Goal: Transaction & Acquisition: Register for event/course

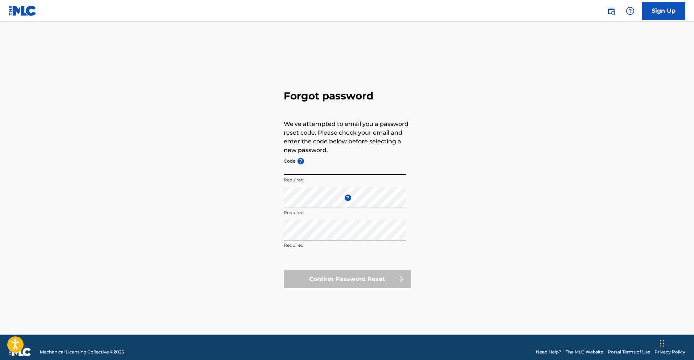
click at [314, 170] on input "Code ?" at bounding box center [345, 165] width 123 height 21
click at [320, 165] on input "Code ?" at bounding box center [345, 165] width 123 height 21
type input "P"
type input "FP_6723823a40cd176de97549bfefde"
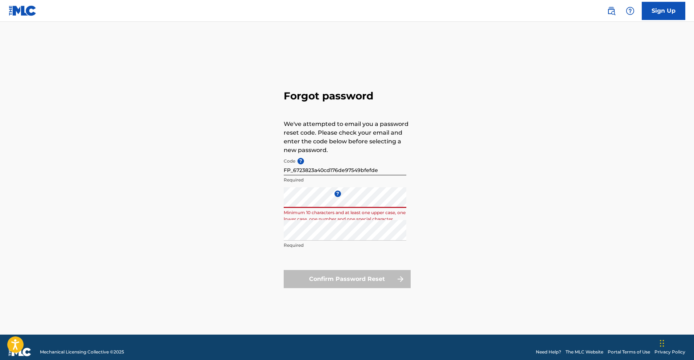
click at [230, 241] on div "Forgot password We've attempted to email you a password reset code. Please chec…" at bounding box center [347, 187] width 508 height 295
click at [278, 252] on div "Forgot password We've attempted to email you a password reset code. Please chec…" at bounding box center [347, 187] width 508 height 295
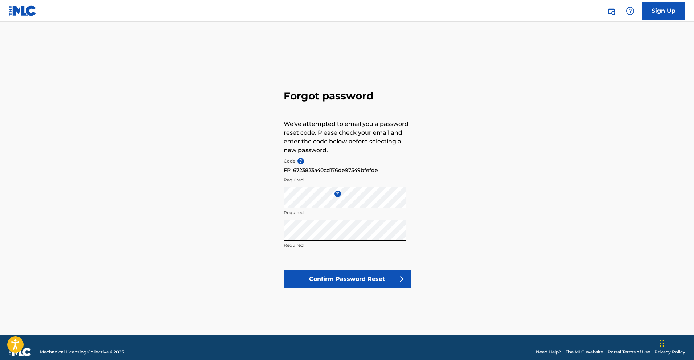
click at [311, 281] on button "Confirm Password Reset" at bounding box center [347, 279] width 127 height 18
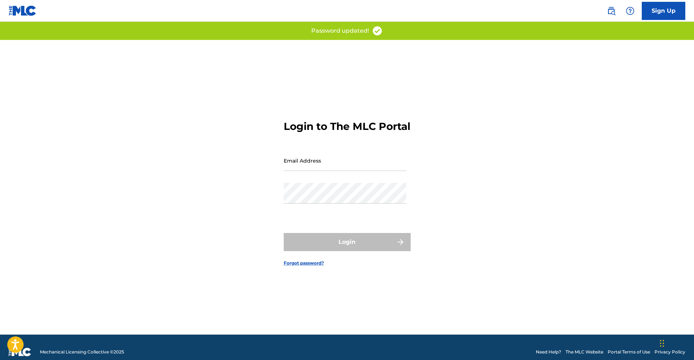
scroll to position [9, 0]
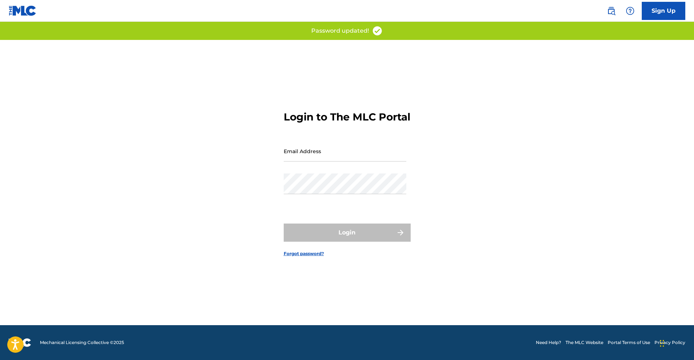
click at [348, 161] on input "Email Address" at bounding box center [345, 151] width 123 height 21
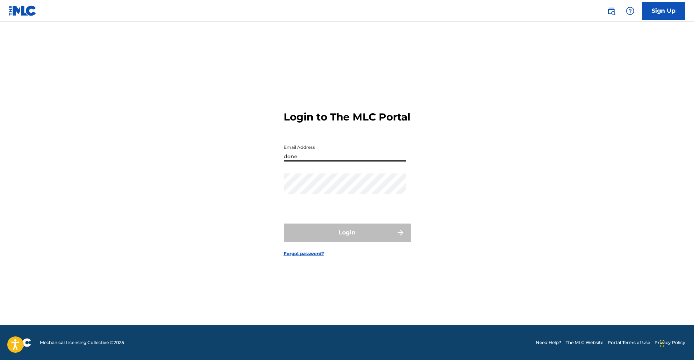
type input "[EMAIL_ADDRESS][DOMAIN_NAME]"
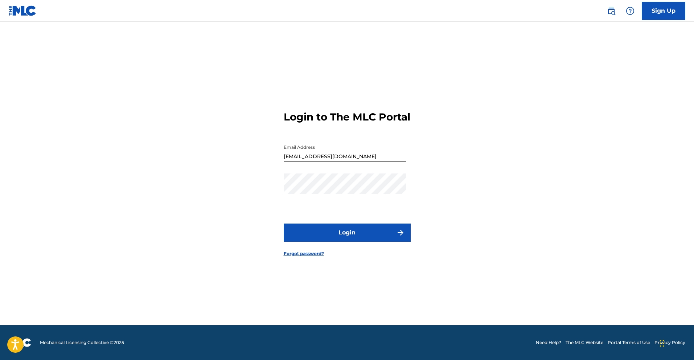
click at [292, 234] on button "Login" at bounding box center [347, 233] width 127 height 18
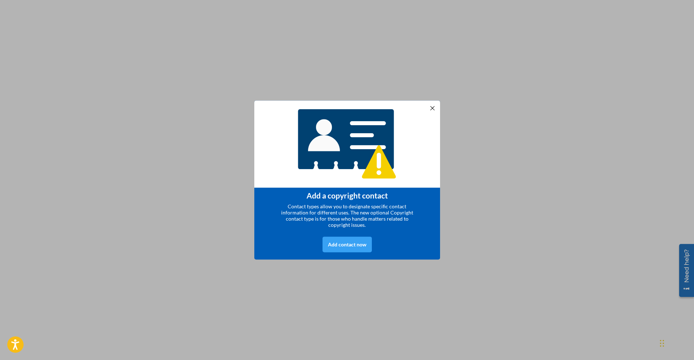
click at [350, 243] on div "Add contact now" at bounding box center [347, 245] width 49 height 16
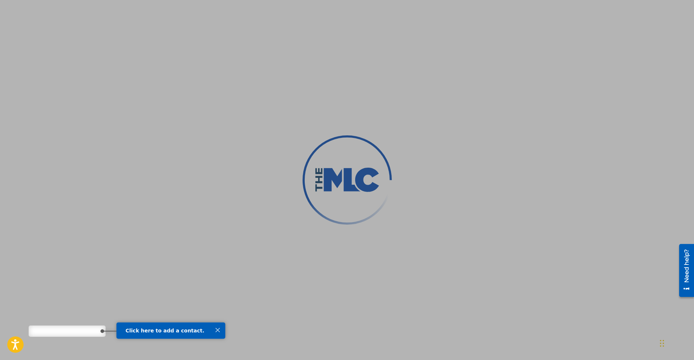
scroll to position [71, 0]
click at [51, 331] on div at bounding box center [347, 180] width 694 height 360
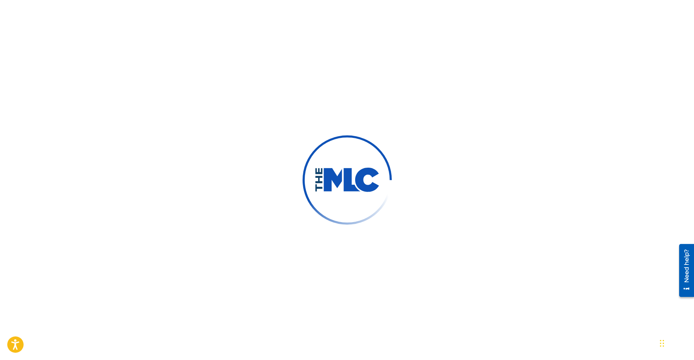
scroll to position [69, 0]
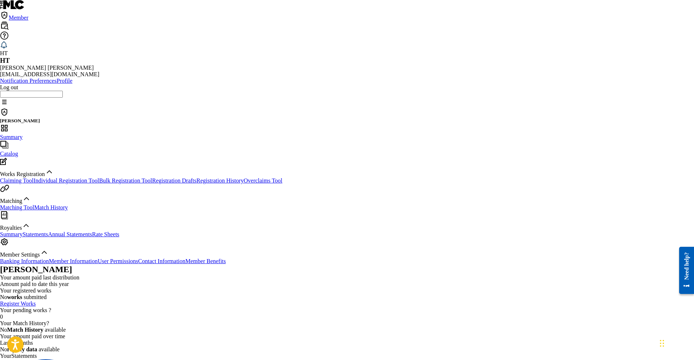
click at [36, 300] on link "Register Works" at bounding box center [18, 303] width 36 height 6
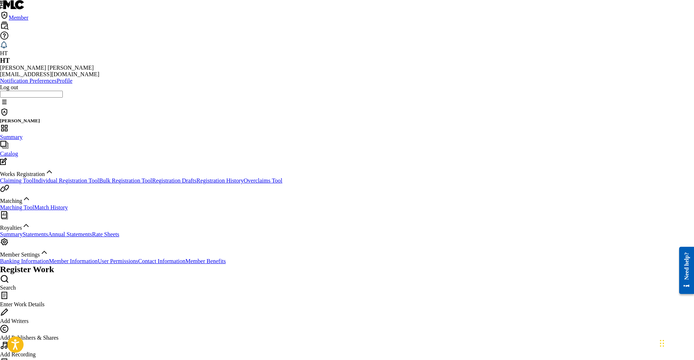
type input "[PERSON_NAME]"
type input "Love The Same"
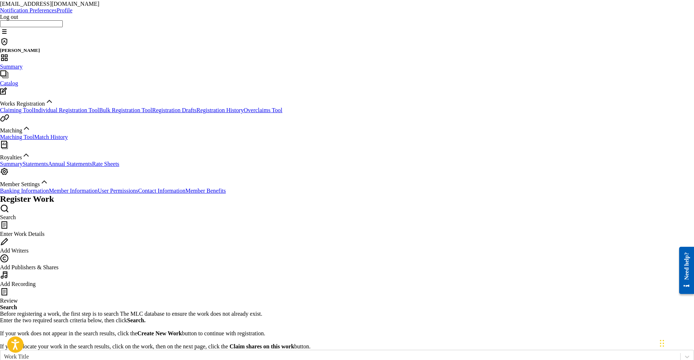
scroll to position [73, 0]
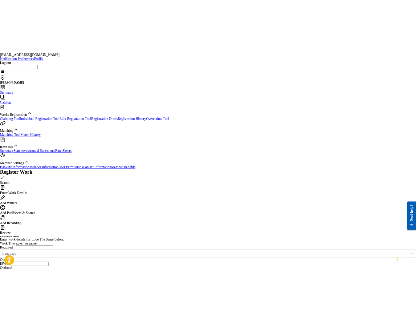
scroll to position [74, 0]
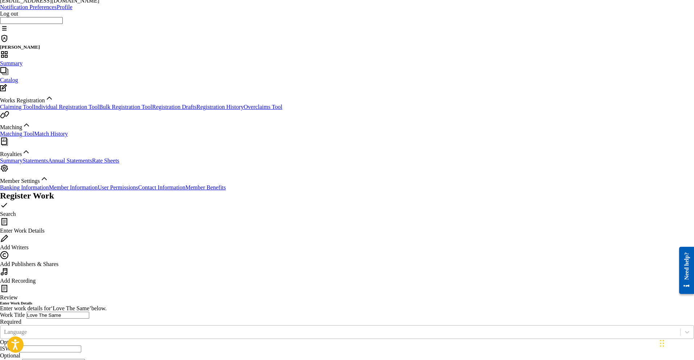
click at [323, 328] on div at bounding box center [340, 332] width 673 height 8
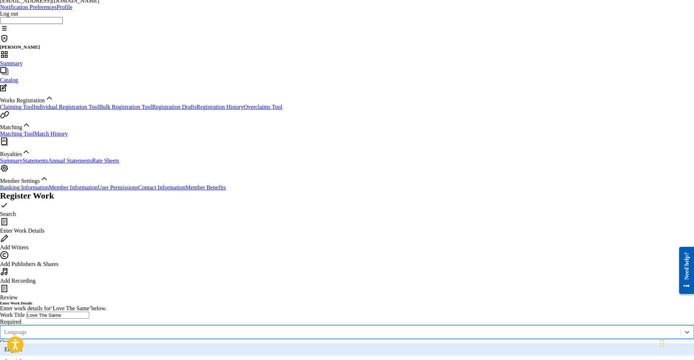
click at [249, 343] on div "English" at bounding box center [347, 349] width 694 height 12
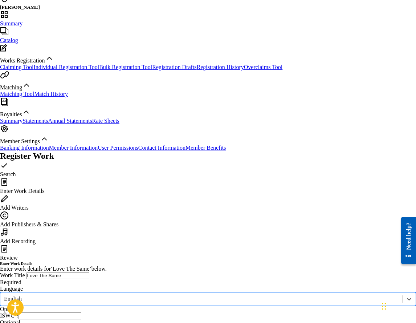
scroll to position [111, 0]
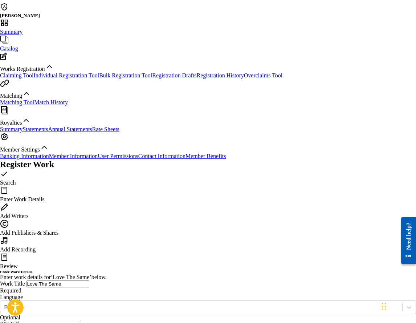
type input "3"
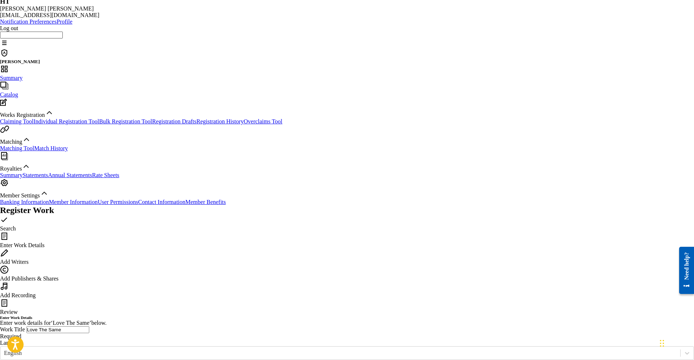
scroll to position [95, 0]
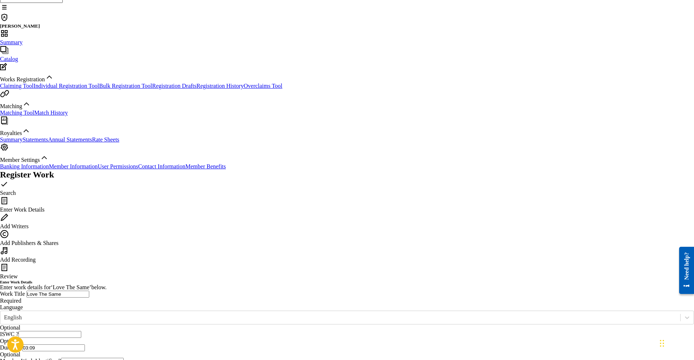
type input "03:09"
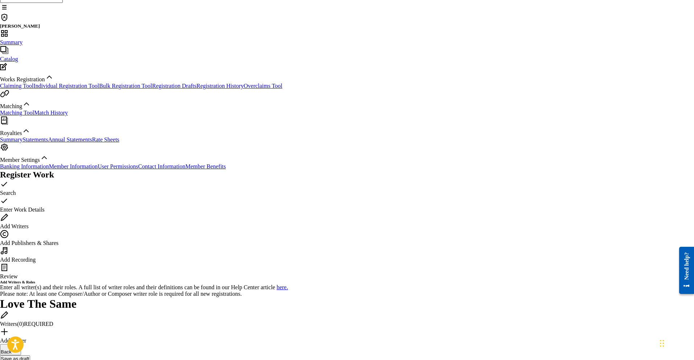
scroll to position [33, 0]
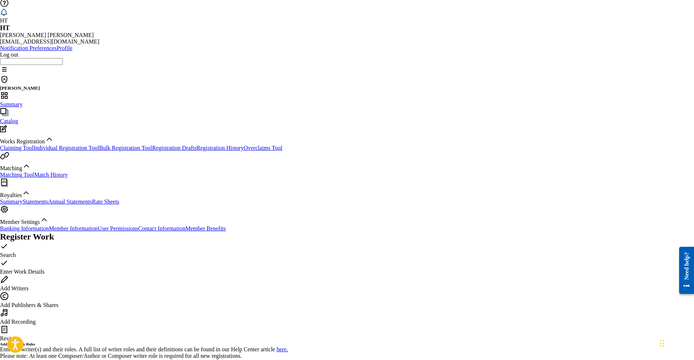
type input "D"
type input "[PERSON_NAME]"
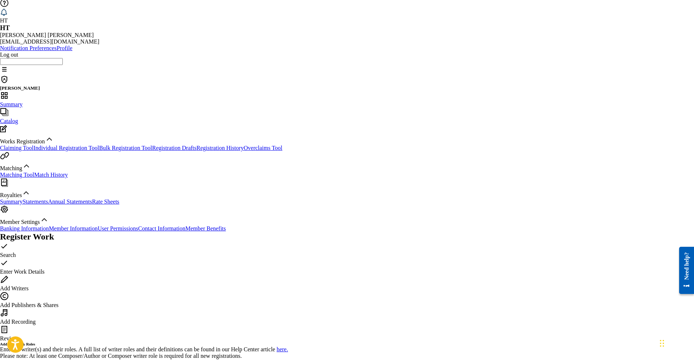
scroll to position [16, 0]
radio input "false"
radio input "true"
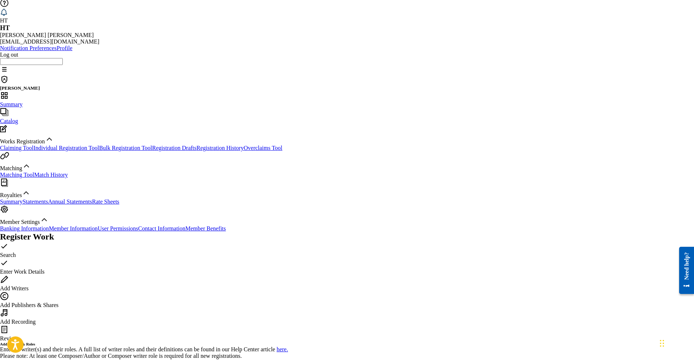
type input "[PERSON_NAME]"
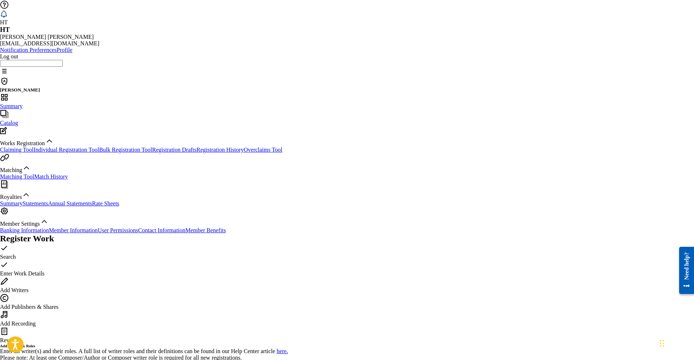
type input "[PERSON_NAME]"
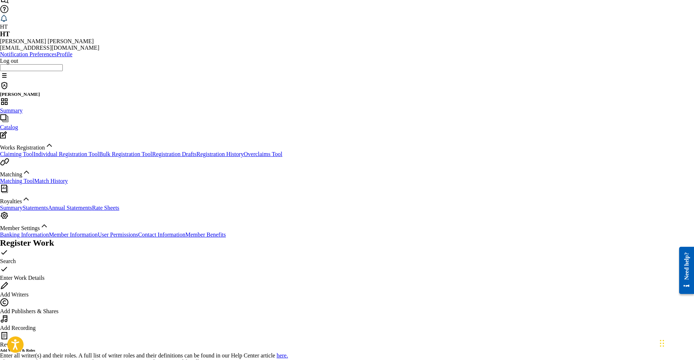
type input "1281275160"
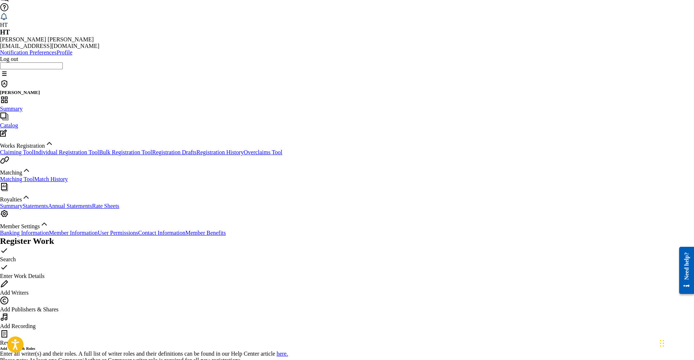
radio input "true"
type input "[PERSON_NAME]"
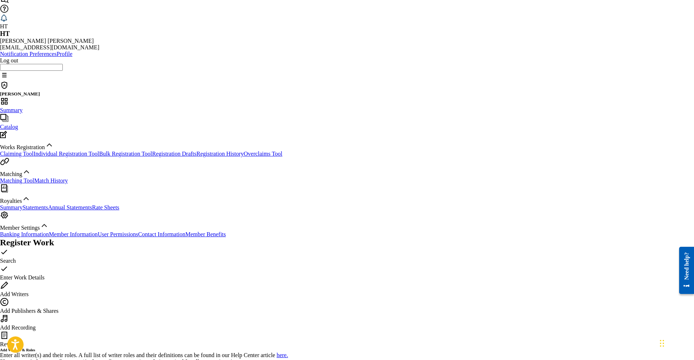
scroll to position [26, 0]
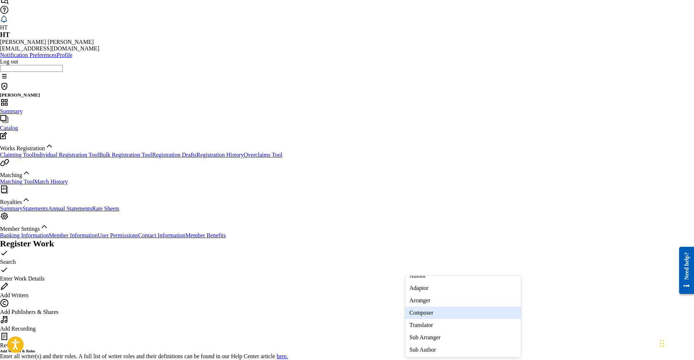
click at [440, 316] on div "Composer" at bounding box center [463, 313] width 116 height 12
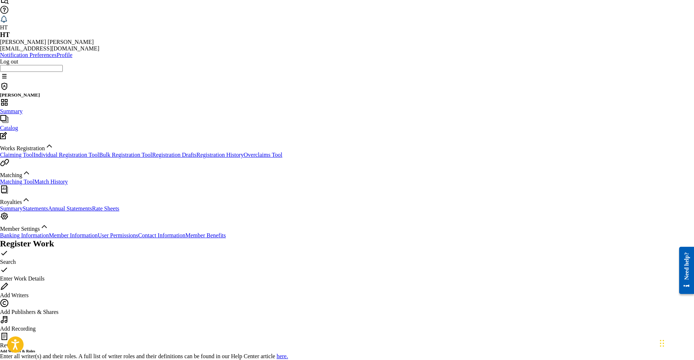
scroll to position [96, 0]
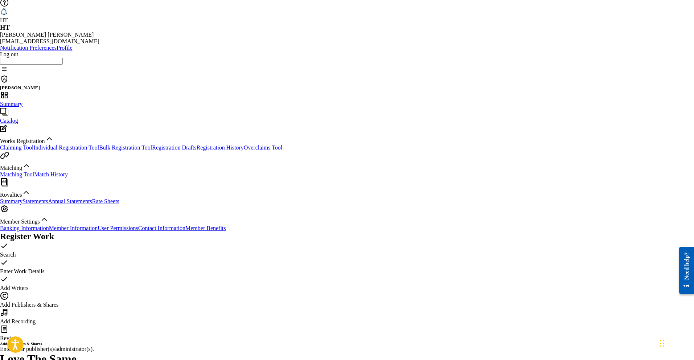
scroll to position [33, 0]
type input "K City Musical Group"
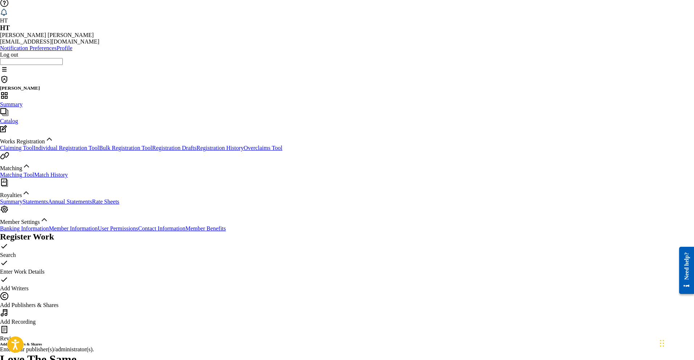
type input "K City Musical Group"
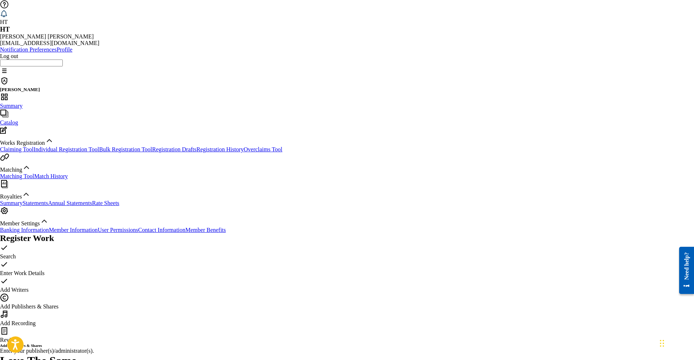
type input "1281275062"
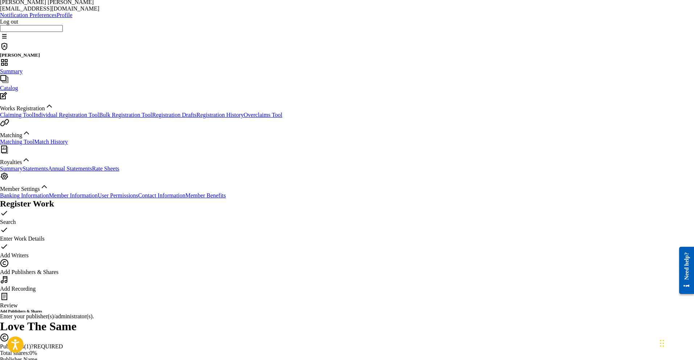
scroll to position [90, 0]
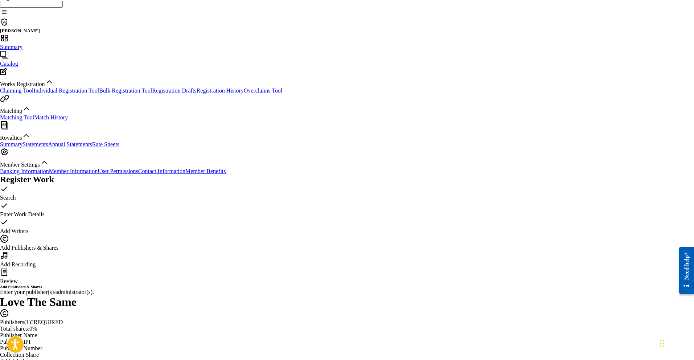
type input "50"
type input "ILL Ruckus Music Group"
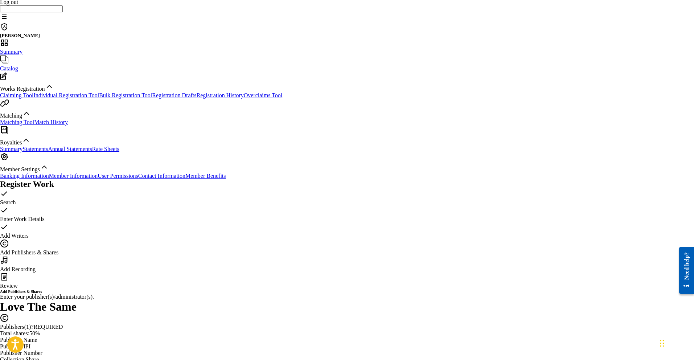
scroll to position [75, 0]
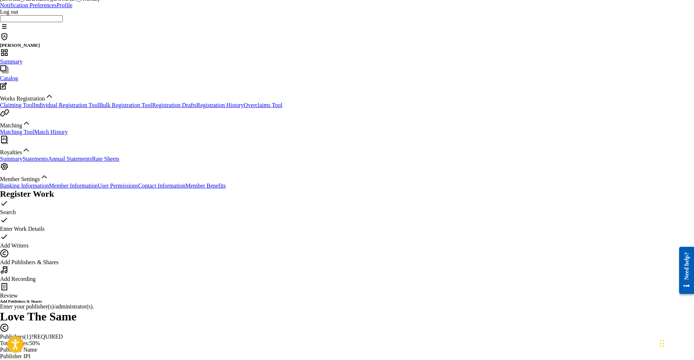
type input "ILL Ruckus Music Group"
type input "01107477172"
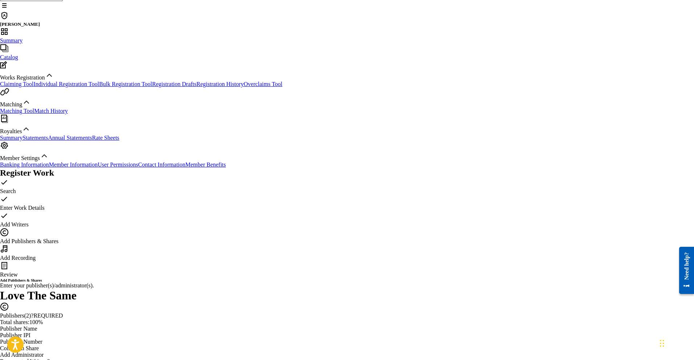
type input "50"
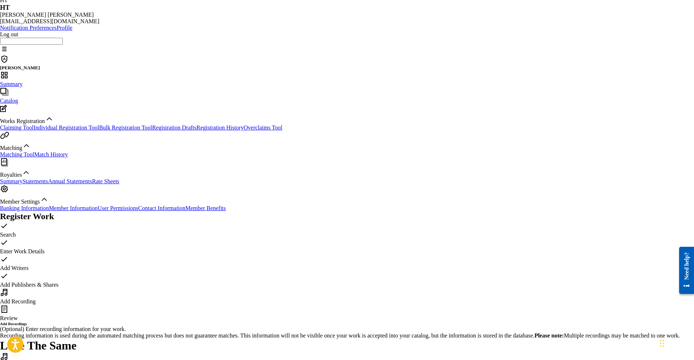
scroll to position [57, 0]
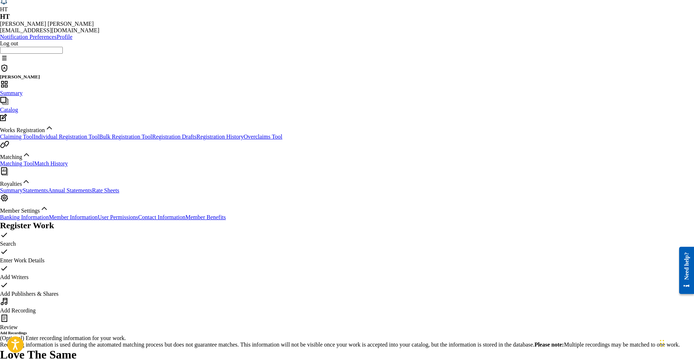
type input "Love The Same"
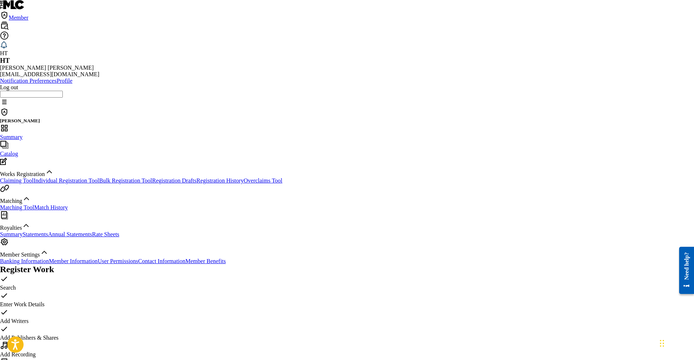
type input "Keylan"
type input "USA2P2529125"
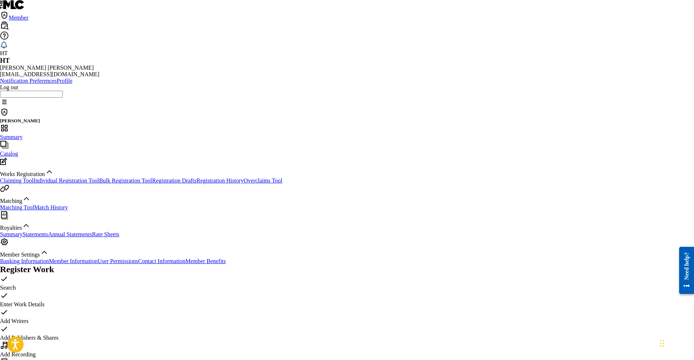
type input "ILL Ruckus Entertainment"
type input "03:09"
select select "7"
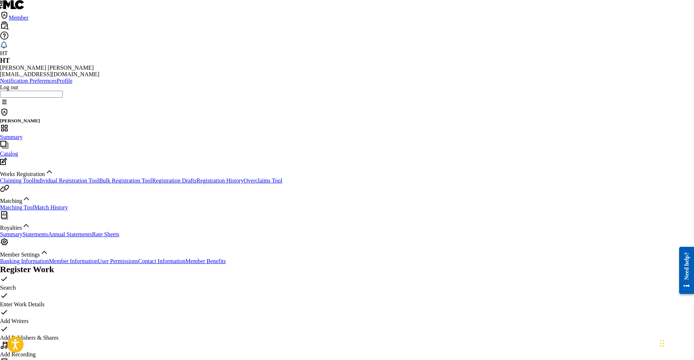
select select "2025"
select select "5"
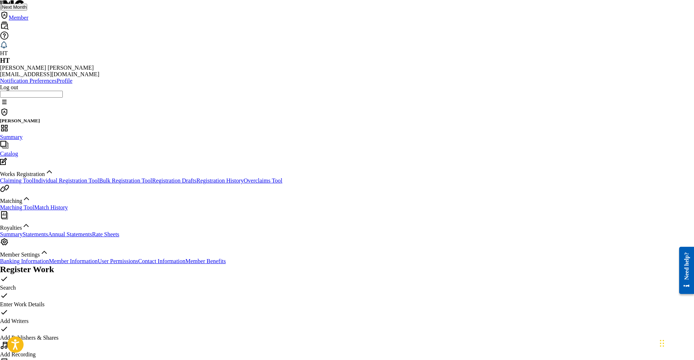
type input "[DATE]"
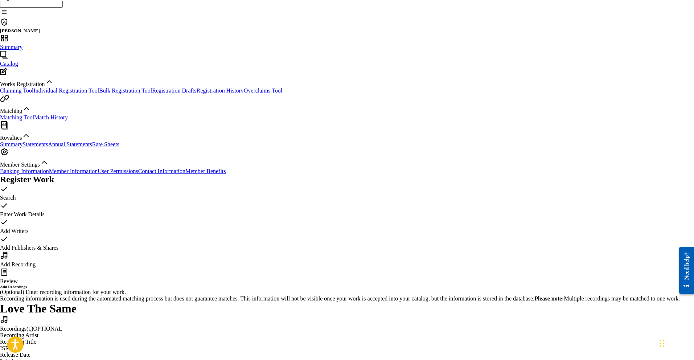
scroll to position [89, 0]
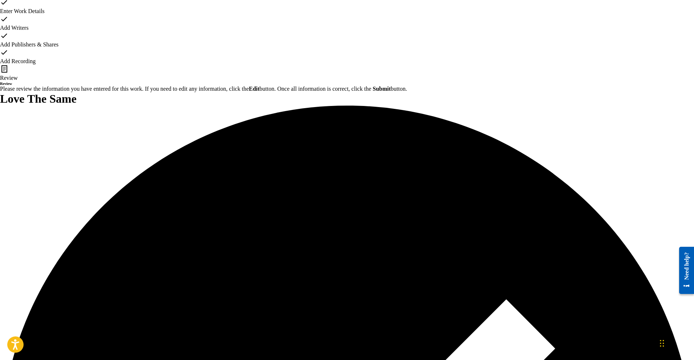
scroll to position [311, 0]
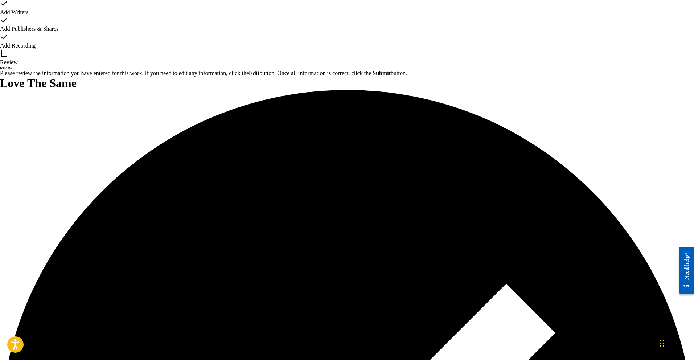
scroll to position [310, 0]
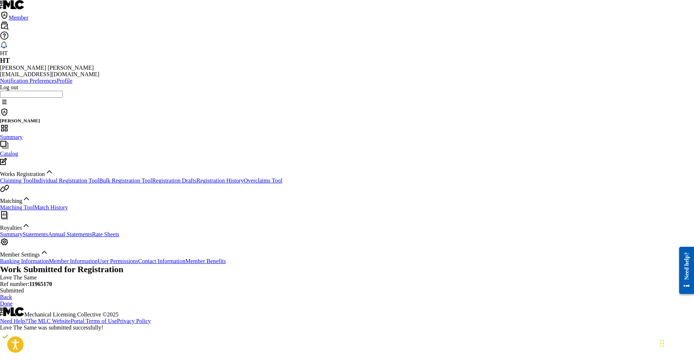
click at [18, 151] on span "Catalog" at bounding box center [9, 154] width 18 height 6
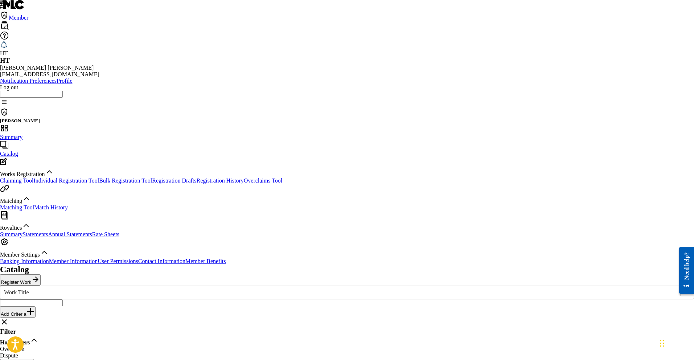
scroll to position [7, 0]
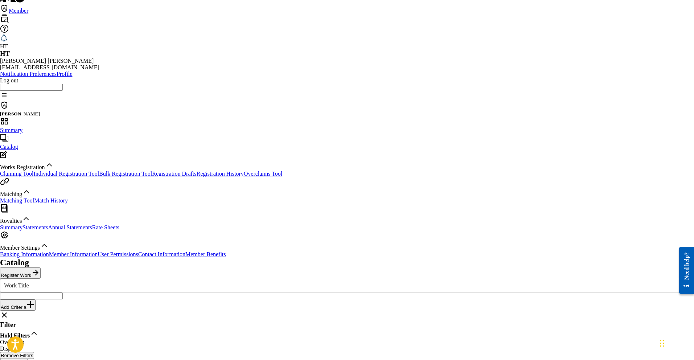
click at [22, 127] on span "Summary" at bounding box center [11, 130] width 22 height 6
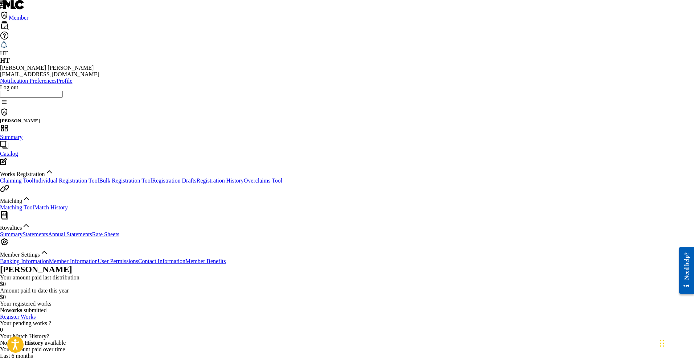
click at [36, 314] on link "Register Works" at bounding box center [18, 317] width 36 height 6
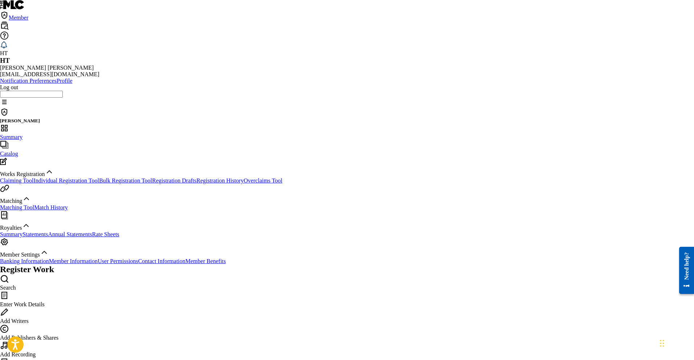
click at [197, 177] on link "Registration History" at bounding box center [220, 180] width 47 height 6
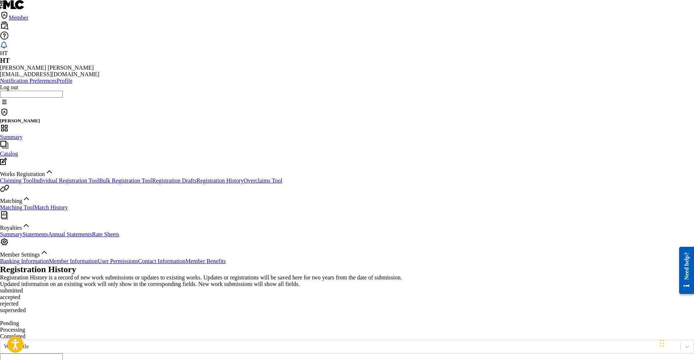
click at [22, 134] on span "Summary" at bounding box center [11, 137] width 22 height 6
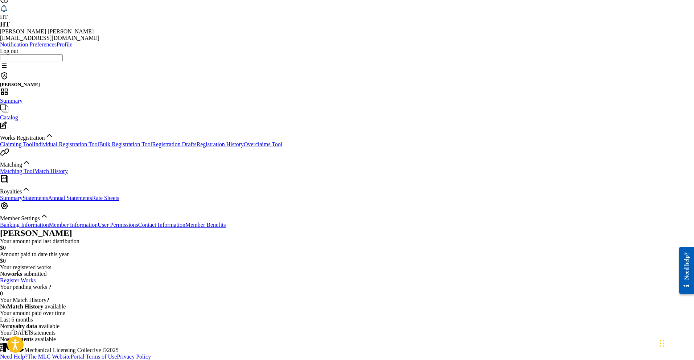
scroll to position [90, 0]
click at [49, 228] on link "Banking Information" at bounding box center [24, 225] width 49 height 6
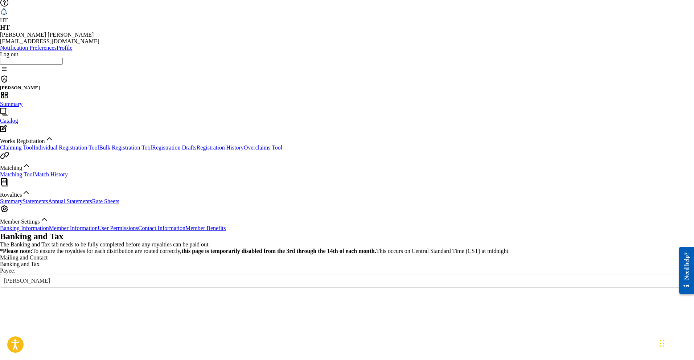
scroll to position [36, 0]
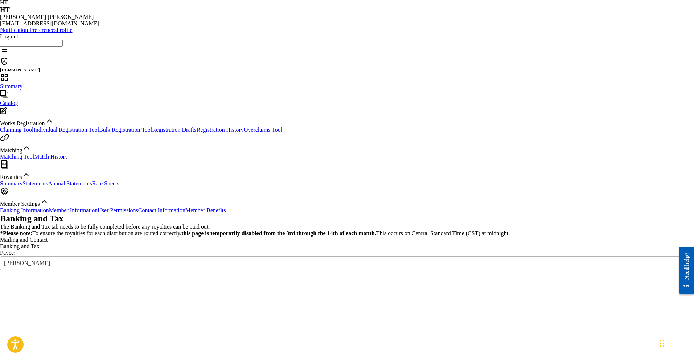
click at [684, 259] on icon at bounding box center [687, 262] width 7 height 7
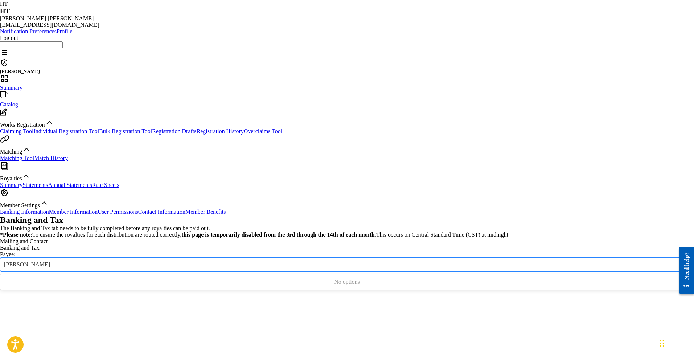
click at [684, 261] on icon at bounding box center [687, 264] width 7 height 7
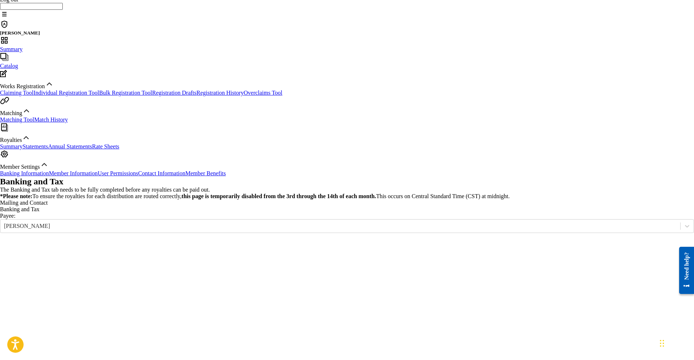
scroll to position [89, 0]
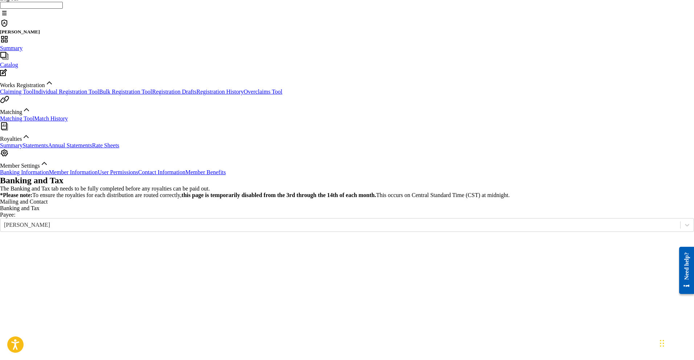
click at [52, 148] on link "Annual Statements" at bounding box center [70, 145] width 44 height 6
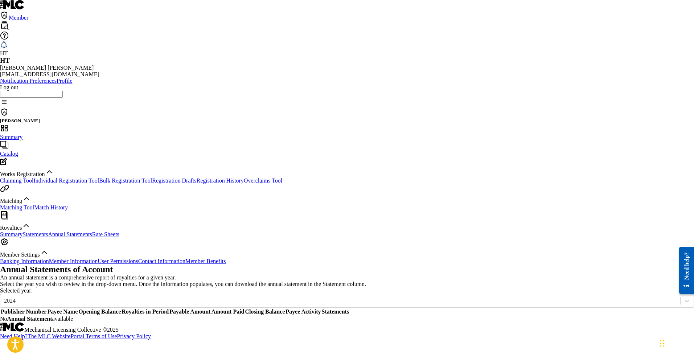
scroll to position [42, 0]
click at [49, 264] on link "Banking Information" at bounding box center [24, 261] width 49 height 6
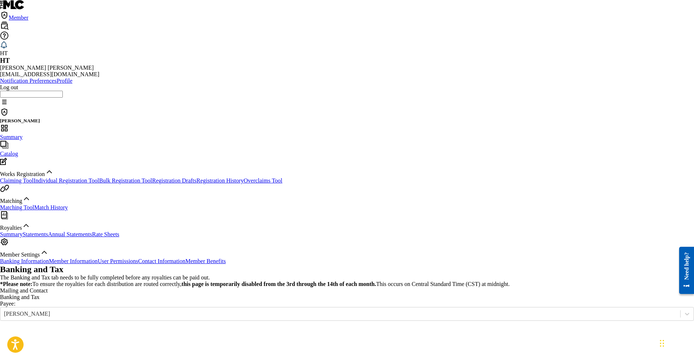
scroll to position [1, 0]
click at [18, 150] on span "Catalog" at bounding box center [9, 153] width 18 height 6
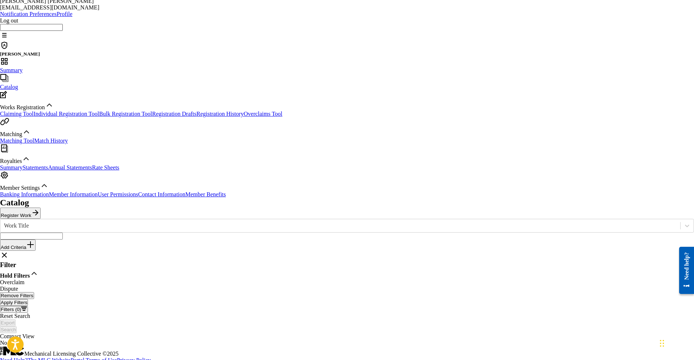
scroll to position [90, 0]
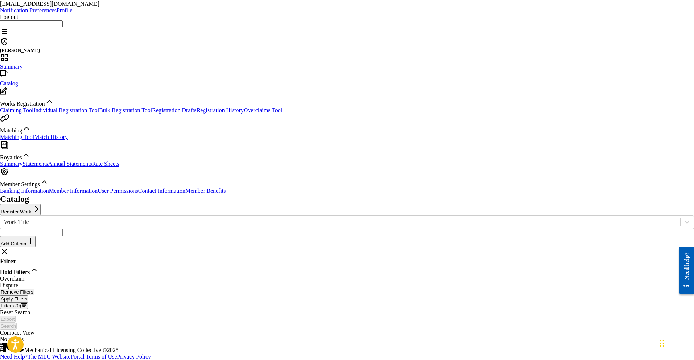
click at [185, 194] on link "Member Benefits" at bounding box center [205, 191] width 41 height 6
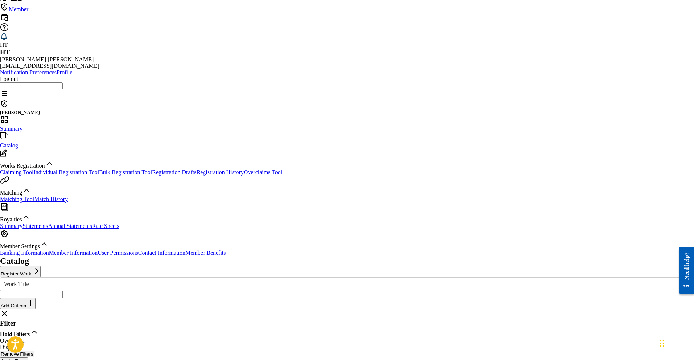
scroll to position [0, 0]
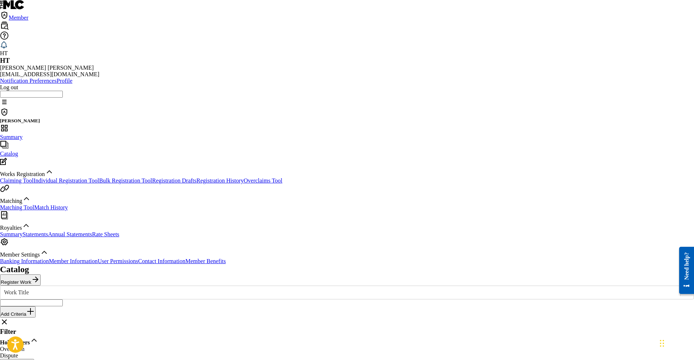
click at [18, 151] on span "Catalog" at bounding box center [9, 154] width 18 height 6
click at [22, 134] on span "Summary" at bounding box center [11, 137] width 22 height 6
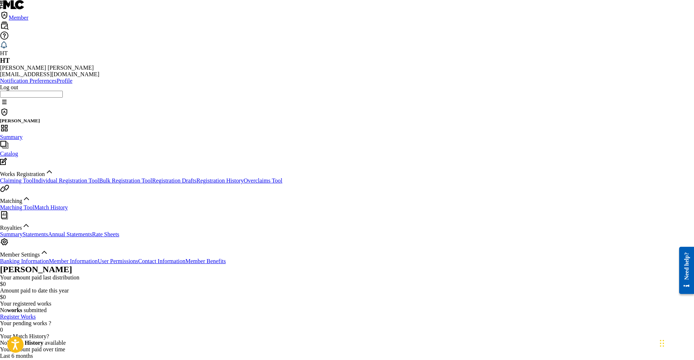
click at [63, 91] on label at bounding box center [63, 94] width 0 height 6
click at [63, 91] on input "HT [PERSON_NAME] [EMAIL_ADDRESS][DOMAIN_NAME] Notification Preferences Profile …" at bounding box center [31, 94] width 63 height 7
click at [613, 91] on p "Log out" at bounding box center [347, 87] width 694 height 7
click at [63, 98] on input "HT [PERSON_NAME] [EMAIL_ADDRESS][DOMAIN_NAME] Notification Preferences Profile …" at bounding box center [31, 94] width 63 height 7
